Goal: Transaction & Acquisition: Obtain resource

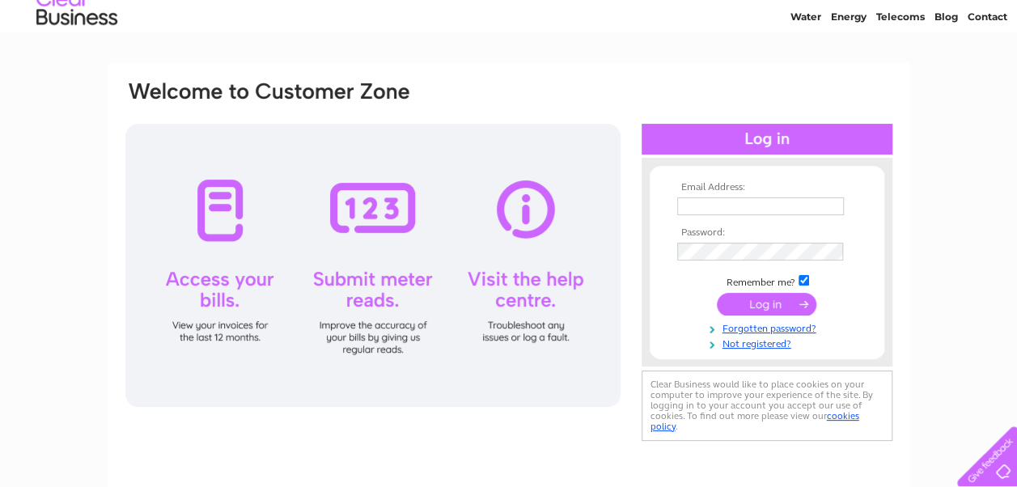
scroll to position [81, 0]
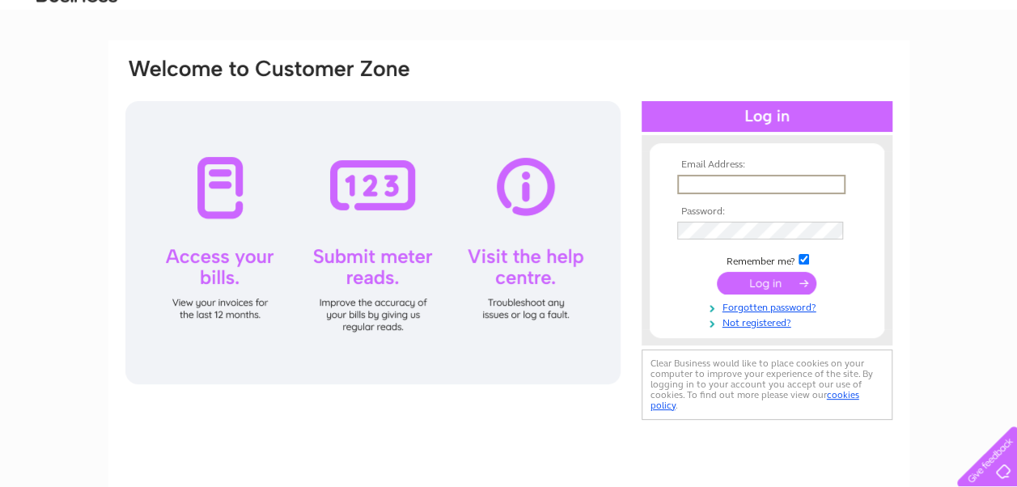
click at [704, 186] on input "text" at bounding box center [761, 184] width 168 height 19
type input "admin@seedforestandland.co.uk"
click at [804, 257] on input "checkbox" at bounding box center [803, 257] width 11 height 11
checkbox input "false"
click at [772, 277] on input "submit" at bounding box center [767, 281] width 100 height 23
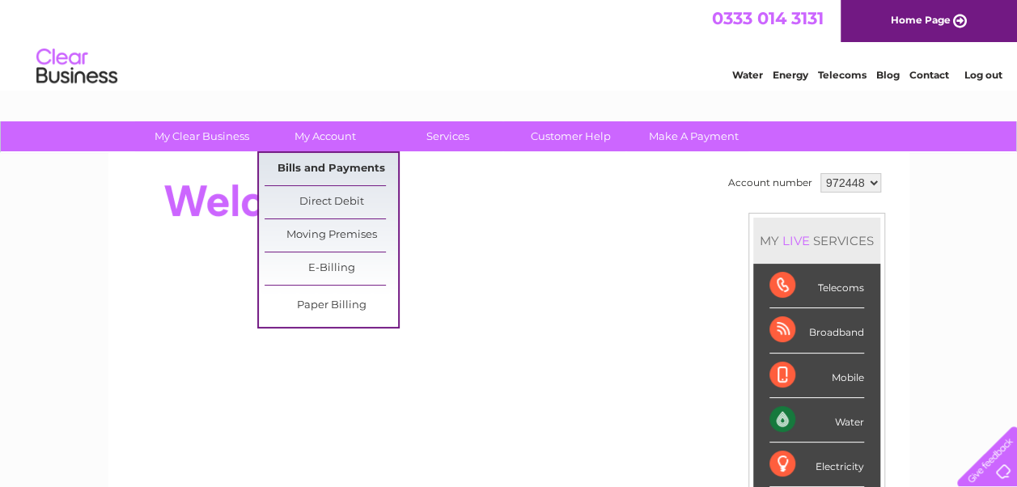
click at [331, 166] on link "Bills and Payments" at bounding box center [331, 169] width 133 height 32
click at [335, 163] on link "Bills and Payments" at bounding box center [331, 169] width 133 height 32
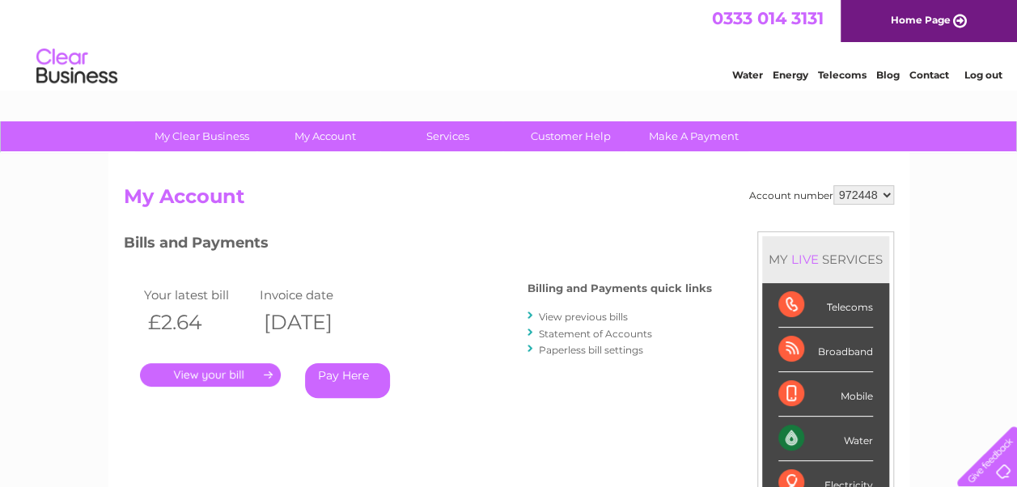
click at [221, 375] on link "." at bounding box center [210, 374] width 141 height 23
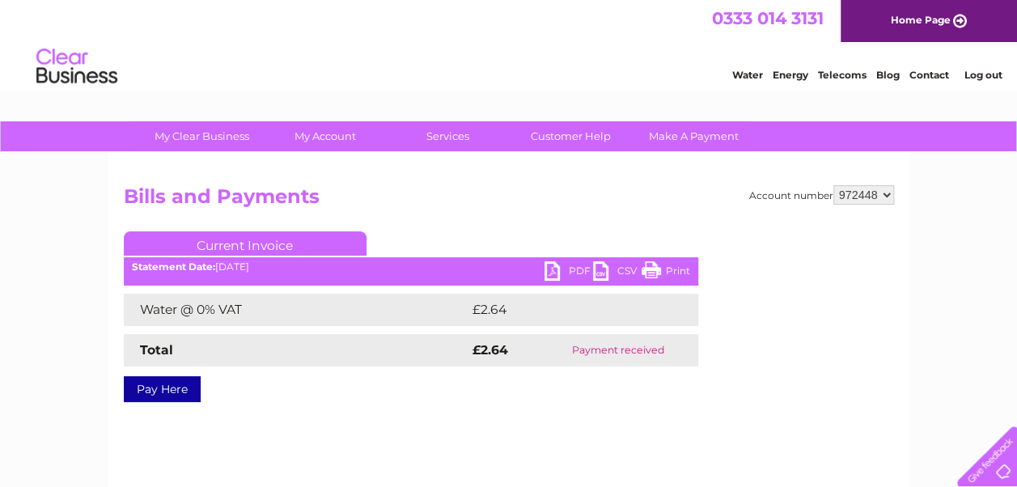
click at [574, 269] on link "PDF" at bounding box center [568, 272] width 49 height 23
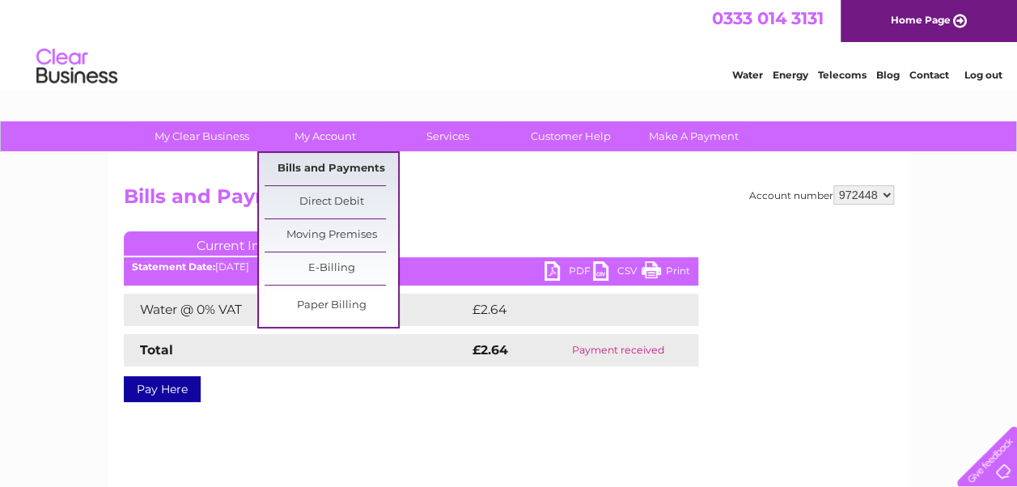
click at [340, 163] on link "Bills and Payments" at bounding box center [331, 169] width 133 height 32
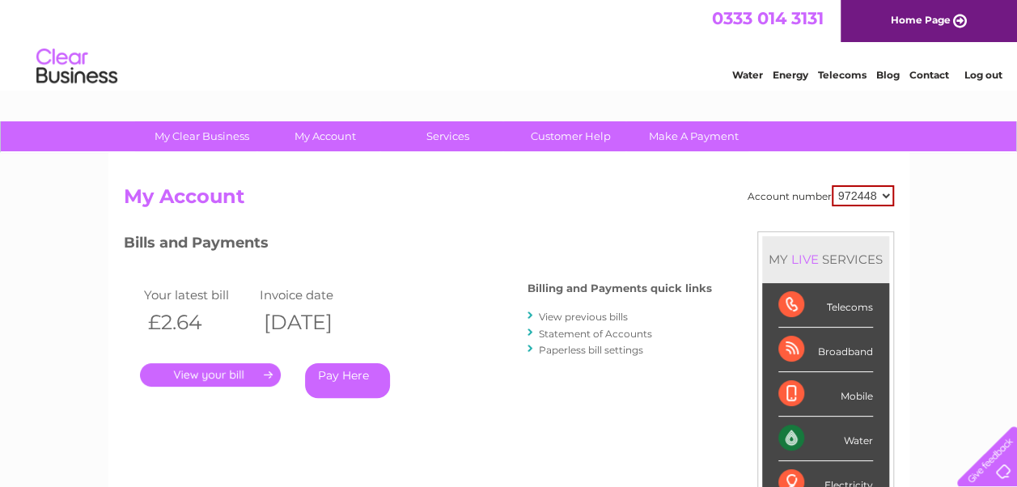
click at [558, 315] on link "View previous bills" at bounding box center [583, 317] width 89 height 12
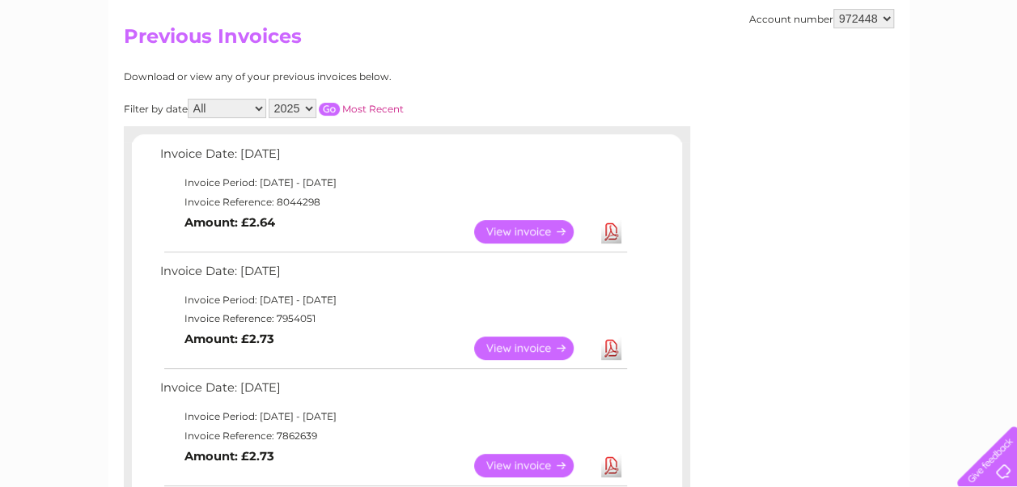
scroll to position [162, 0]
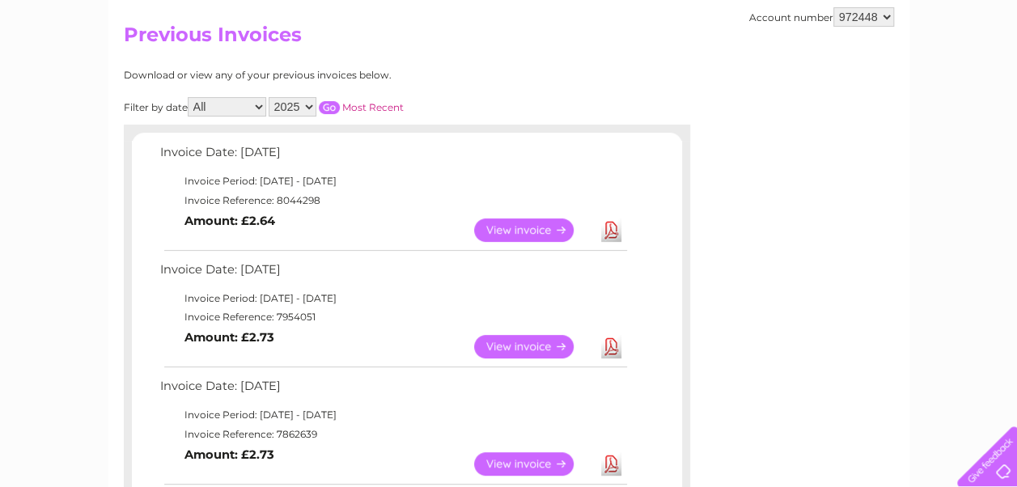
click at [612, 345] on link "Download" at bounding box center [611, 346] width 20 height 23
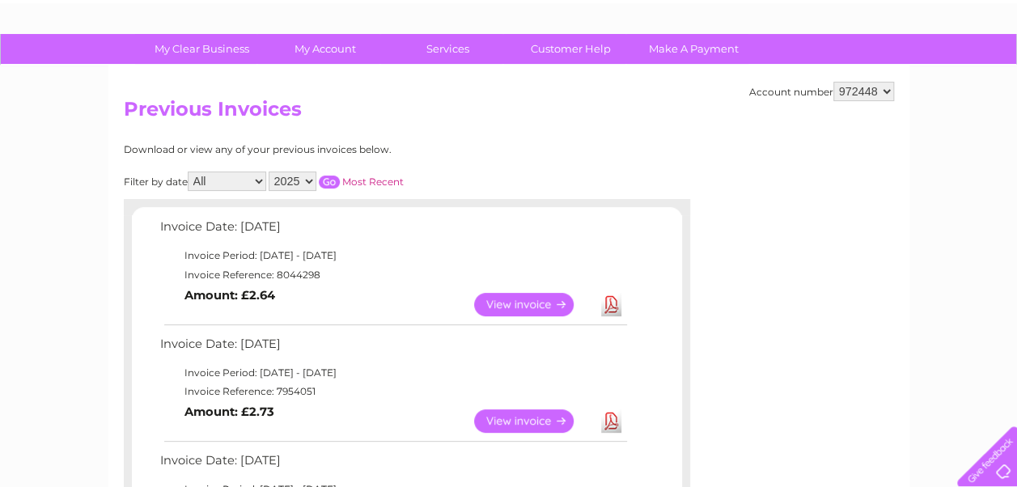
scroll to position [0, 0]
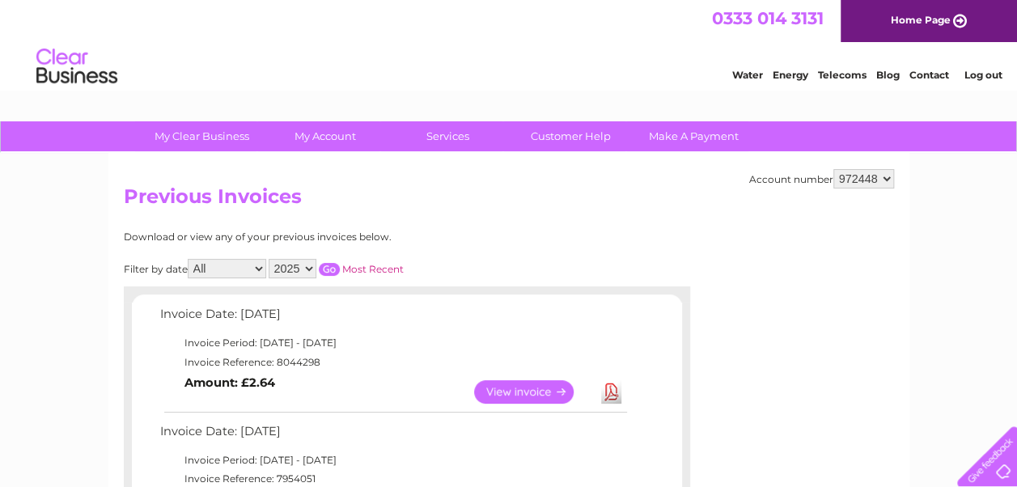
click at [969, 74] on link "Log out" at bounding box center [983, 75] width 38 height 12
